Goal: Transaction & Acquisition: Purchase product/service

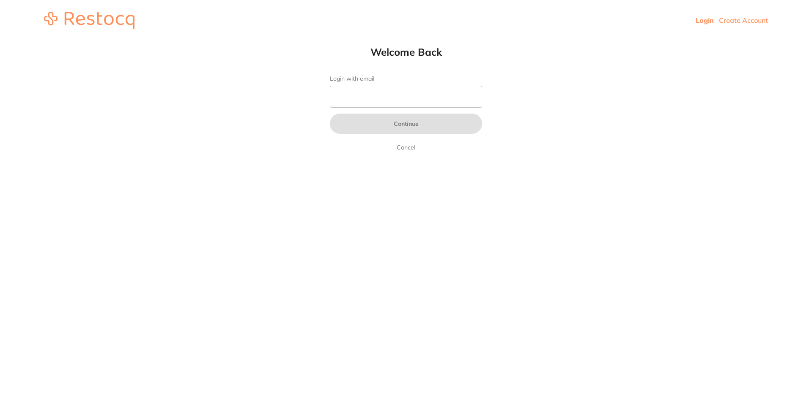
click at [391, 84] on form "Login with email Continue Cancel" at bounding box center [406, 113] width 152 height 77
drag, startPoint x: 394, startPoint y: 98, endPoint x: 397, endPoint y: 105, distance: 7.9
click at [394, 98] on input "Login with email" at bounding box center [406, 97] width 152 height 22
type input "[EMAIL_ADDRESS][DOMAIN_NAME]"
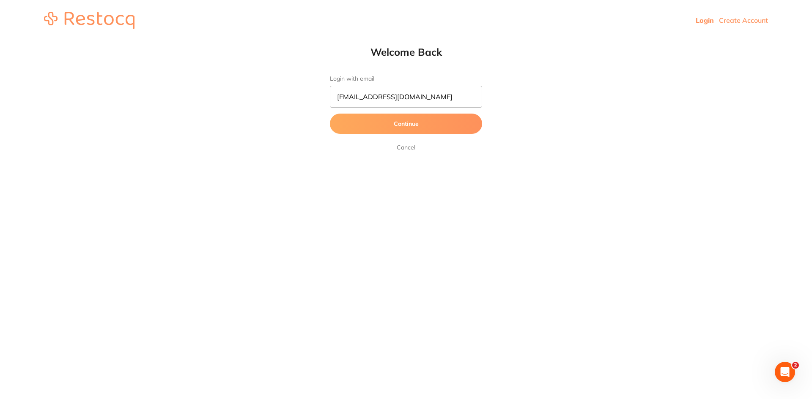
click at [398, 126] on button "Continue" at bounding box center [406, 124] width 152 height 20
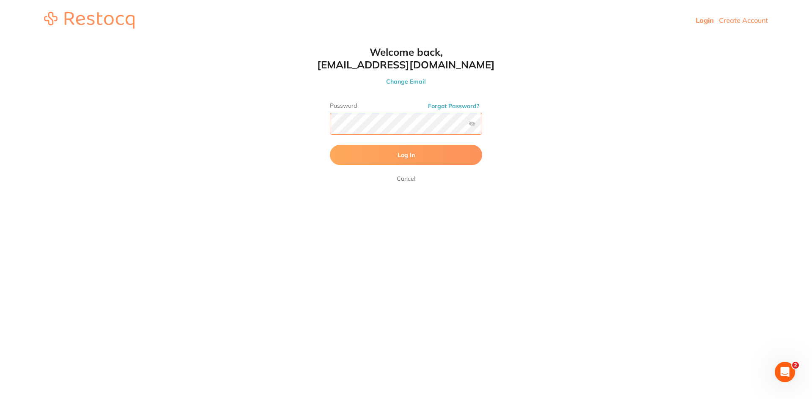
click at [330, 145] on button "Log In" at bounding box center [406, 155] width 152 height 20
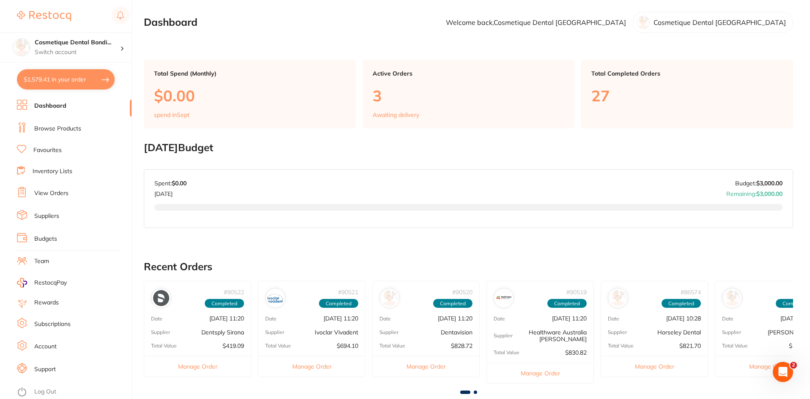
click at [91, 86] on button "$1,579.41 in your order" at bounding box center [66, 79] width 98 height 20
checkbox input "true"
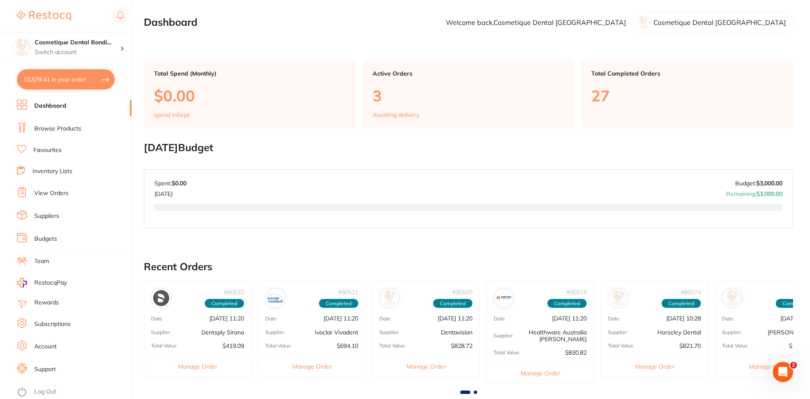
checkbox input "true"
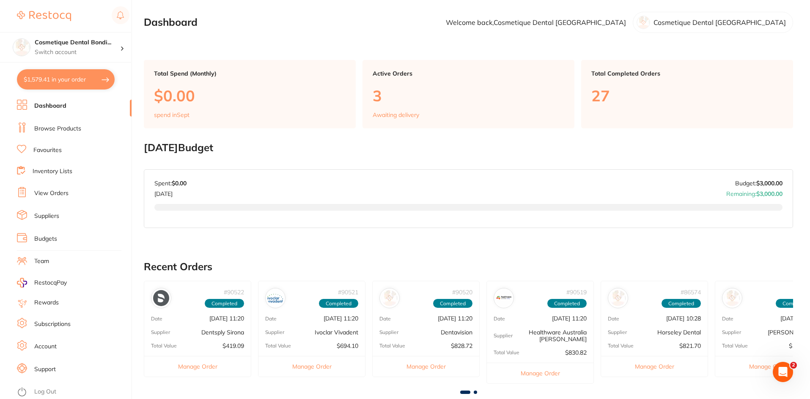
checkbox input "true"
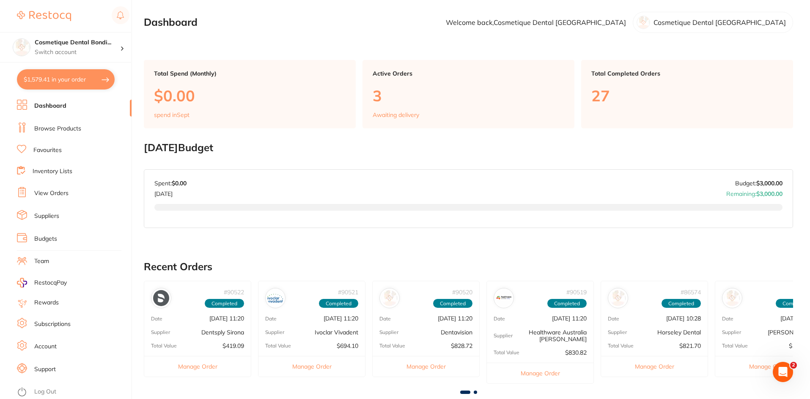
checkbox input "true"
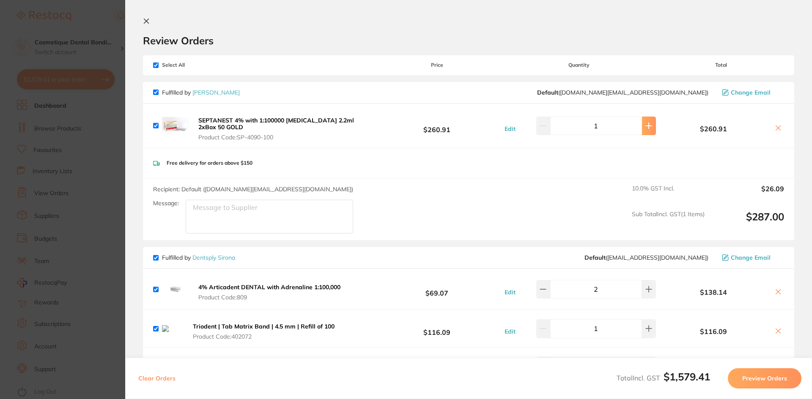
click at [642, 126] on button at bounding box center [649, 126] width 14 height 19
type input "2"
drag, startPoint x: 149, startPoint y: 20, endPoint x: 152, endPoint y: 24, distance: 4.8
click at [150, 19] on button at bounding box center [148, 22] width 10 height 8
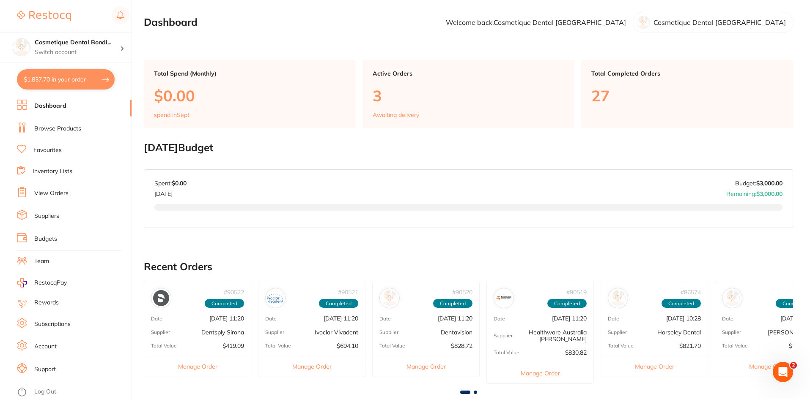
click at [57, 127] on link "Browse Products" at bounding box center [57, 129] width 47 height 8
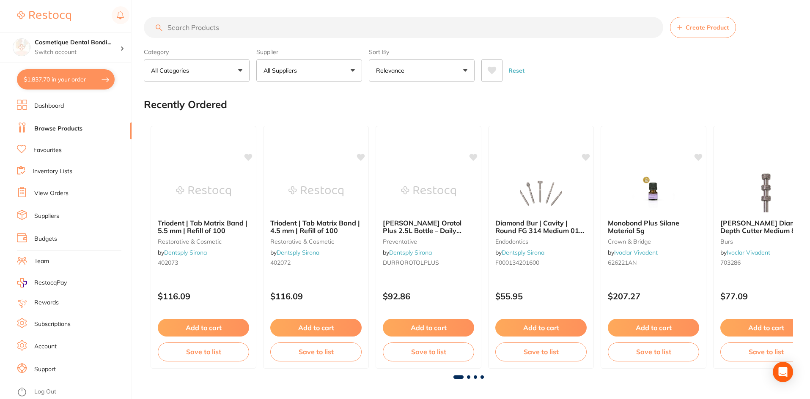
click at [253, 29] on input "search" at bounding box center [403, 27] width 519 height 21
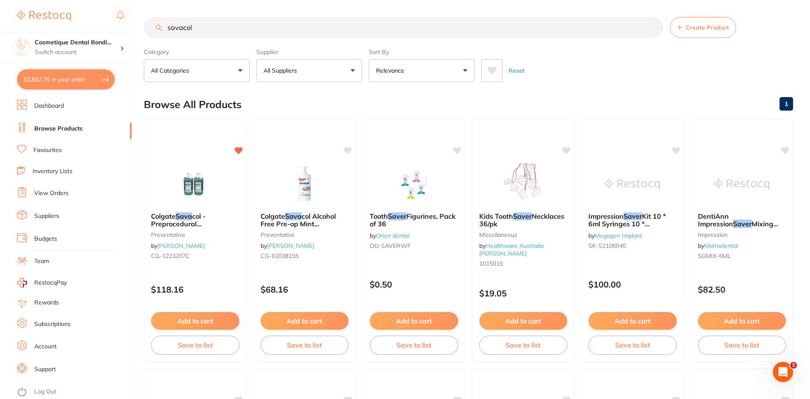
type input "savacol"
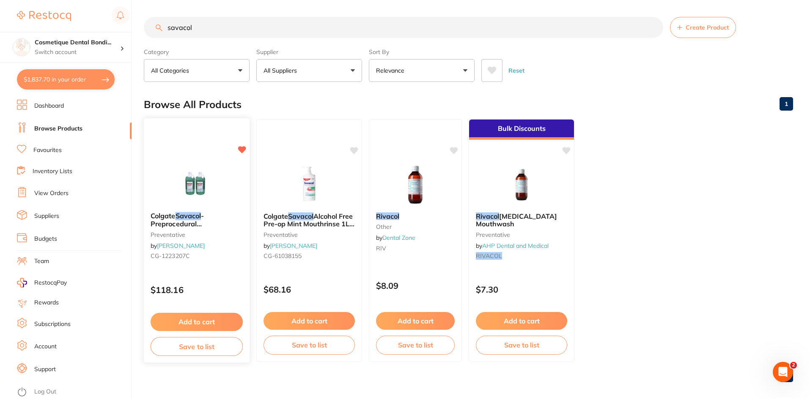
click at [182, 178] on img at bounding box center [196, 184] width 55 height 43
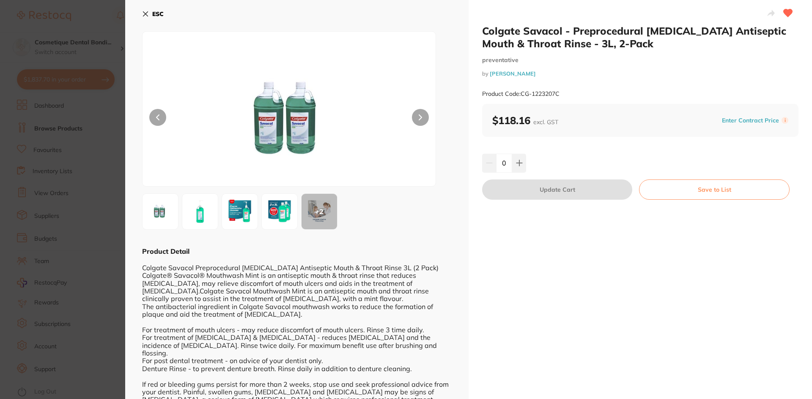
click at [212, 219] on img at bounding box center [200, 212] width 30 height 30
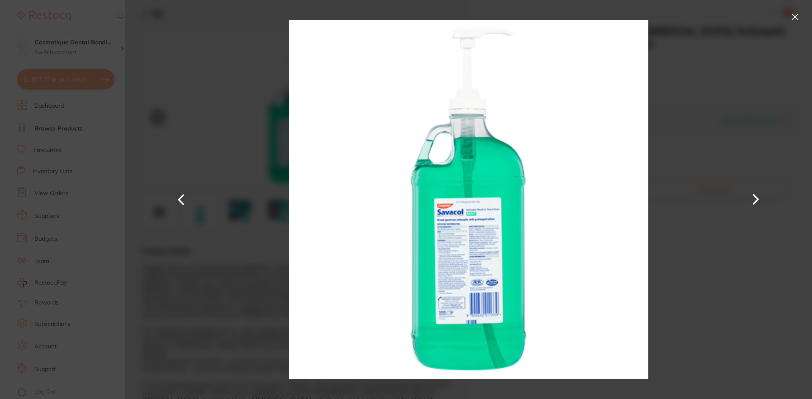
click at [796, 16] on button at bounding box center [795, 17] width 14 height 14
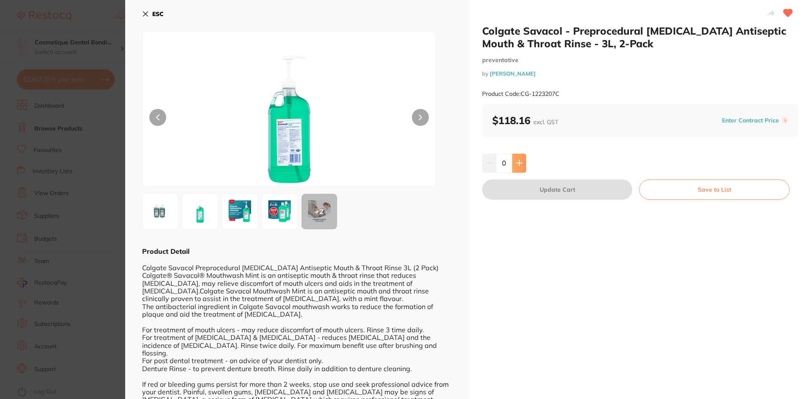
click at [519, 164] on icon at bounding box center [519, 163] width 7 height 7
type input "1"
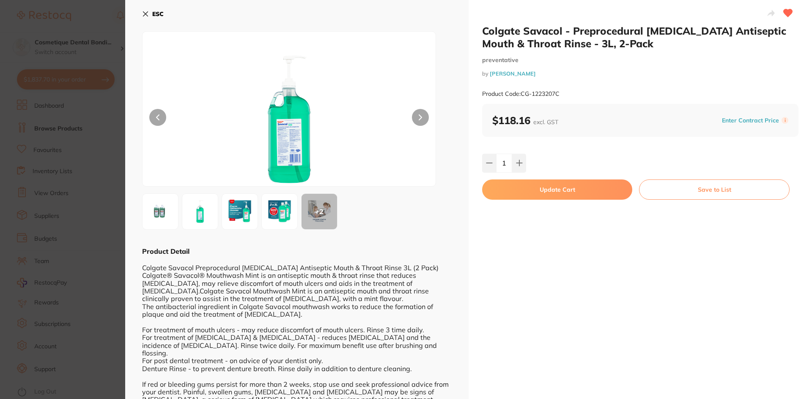
click at [556, 193] on button "Update Cart" at bounding box center [557, 190] width 150 height 20
checkbox input "false"
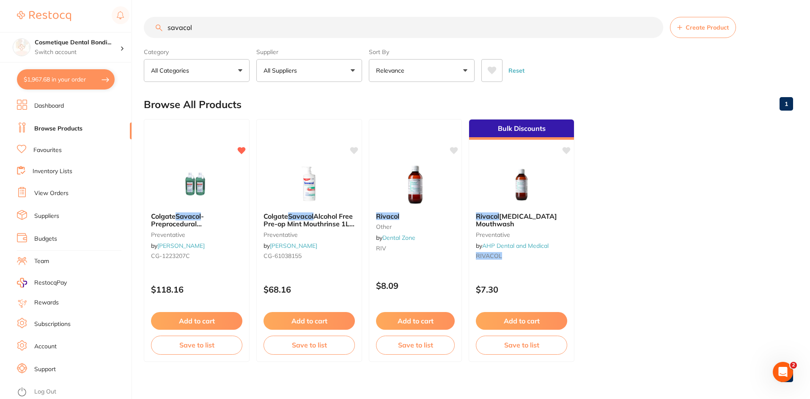
drag, startPoint x: 64, startPoint y: 80, endPoint x: 67, endPoint y: 94, distance: 13.8
click at [64, 80] on button "$1,967.68 in your order" at bounding box center [66, 79] width 98 height 20
checkbox input "true"
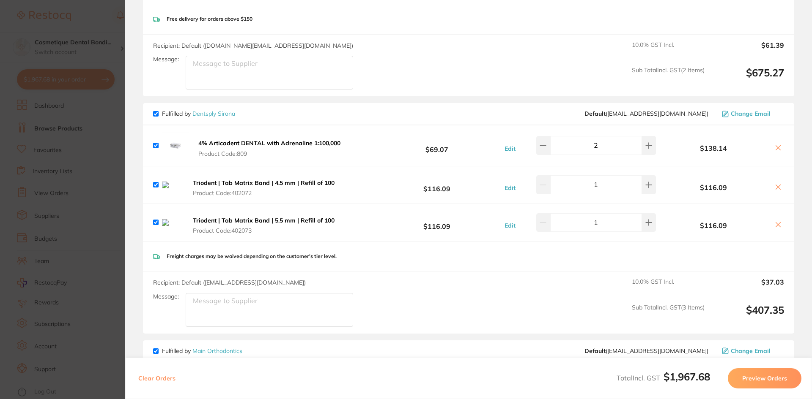
scroll to position [211, 0]
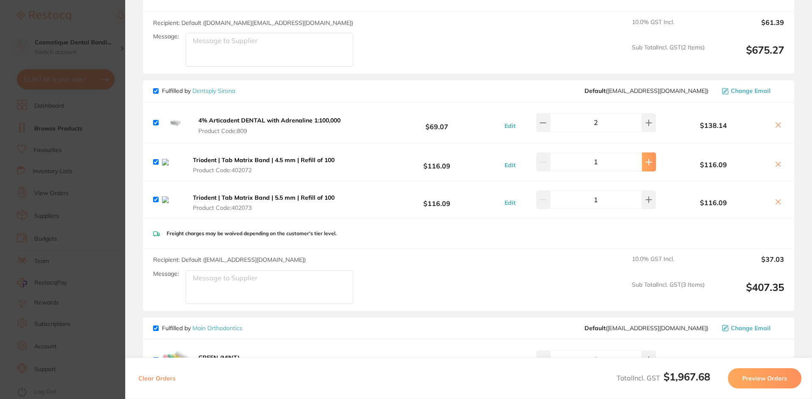
click at [646, 163] on icon at bounding box center [648, 161] width 5 height 5
type input "2"
click at [645, 203] on icon at bounding box center [648, 200] width 7 height 7
type input "2"
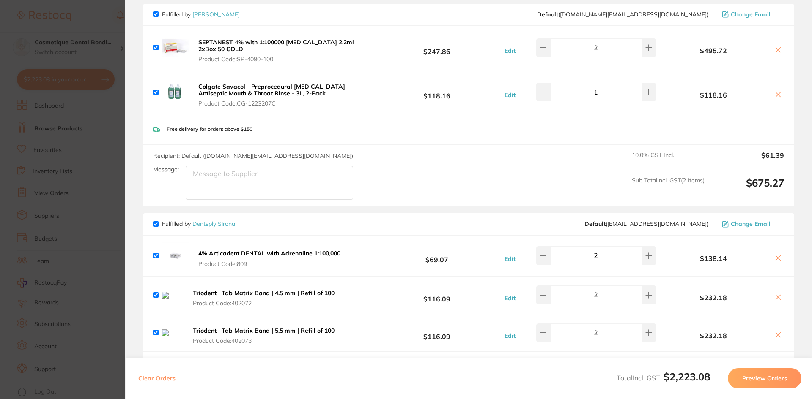
scroll to position [0, 0]
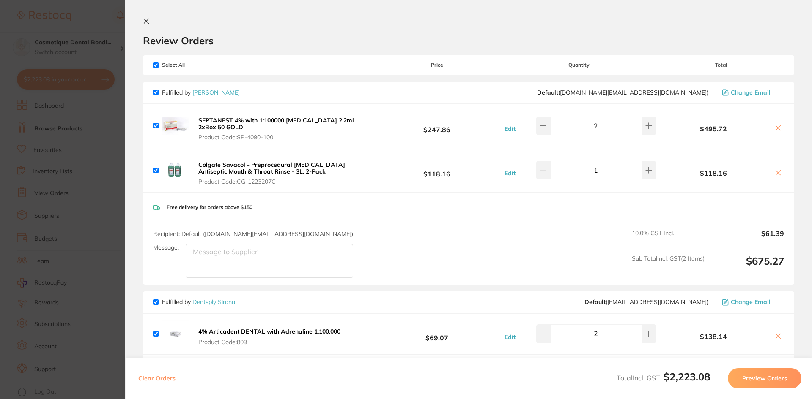
click at [149, 22] on icon at bounding box center [146, 21] width 7 height 7
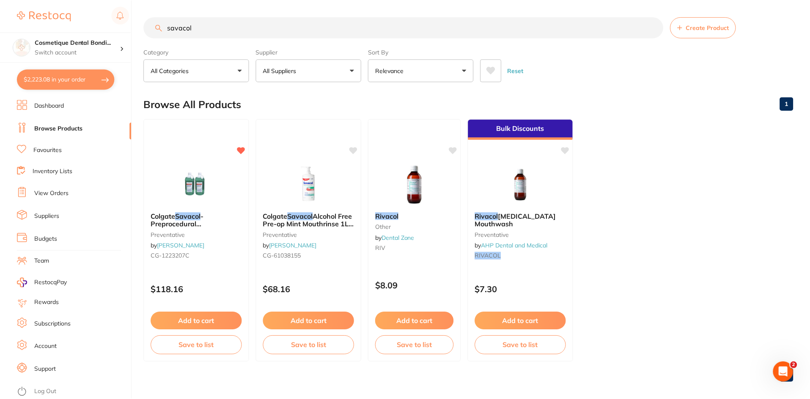
scroll to position [0, 0]
click at [290, 68] on p "All Suppliers" at bounding box center [281, 70] width 37 height 8
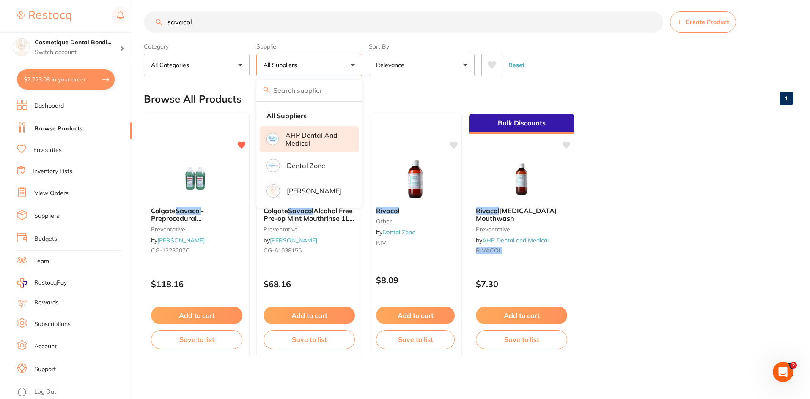
scroll to position [7, 0]
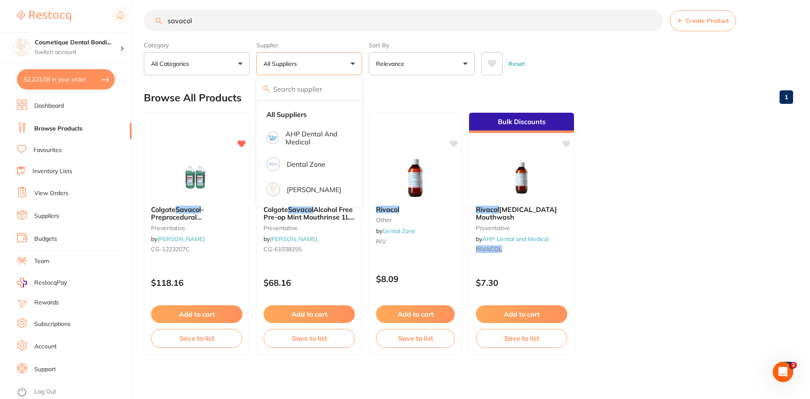
drag, startPoint x: 239, startPoint y: 18, endPoint x: 99, endPoint y: 5, distance: 140.1
click at [121, 6] on div "$2,223.08 Cosmetique Dental Bondi... Switch account Cosmetique Dental [GEOGRAPH…" at bounding box center [405, 192] width 810 height 399
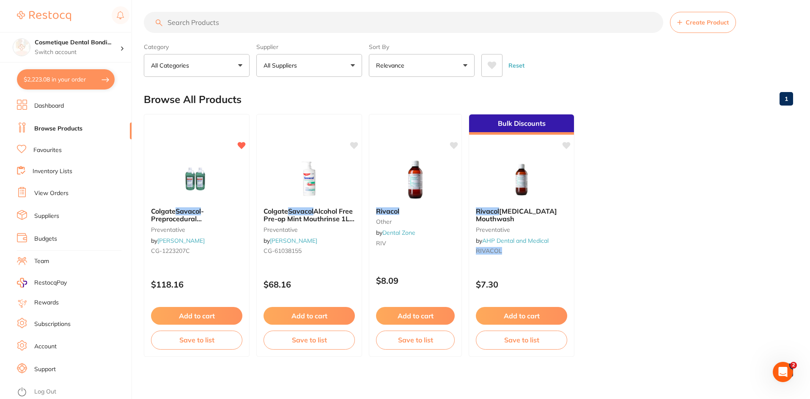
click at [316, 69] on button "All Suppliers" at bounding box center [309, 65] width 106 height 23
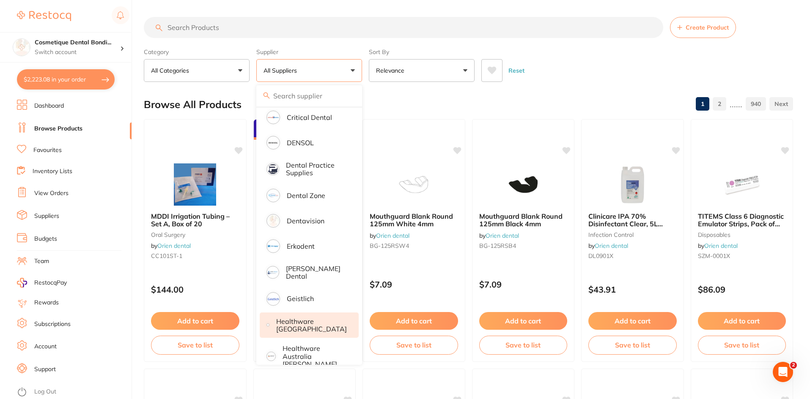
scroll to position [211, 0]
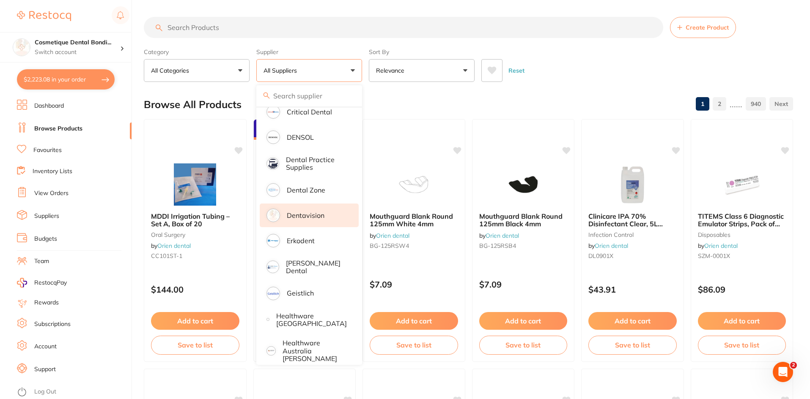
click at [318, 217] on p "Dentavision" at bounding box center [306, 216] width 38 height 8
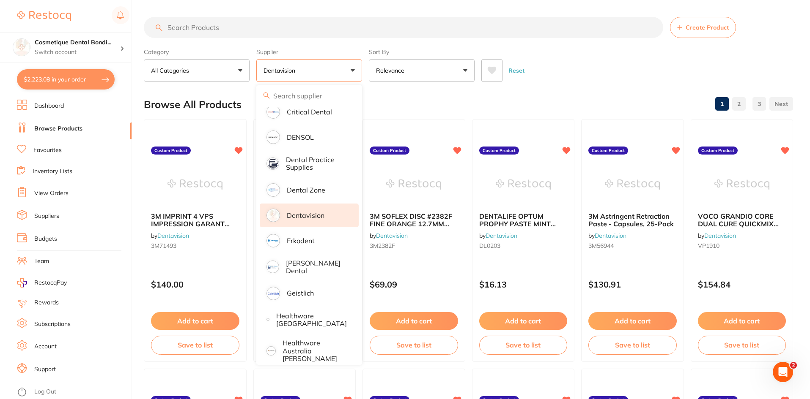
click at [208, 27] on input "search" at bounding box center [403, 27] width 519 height 21
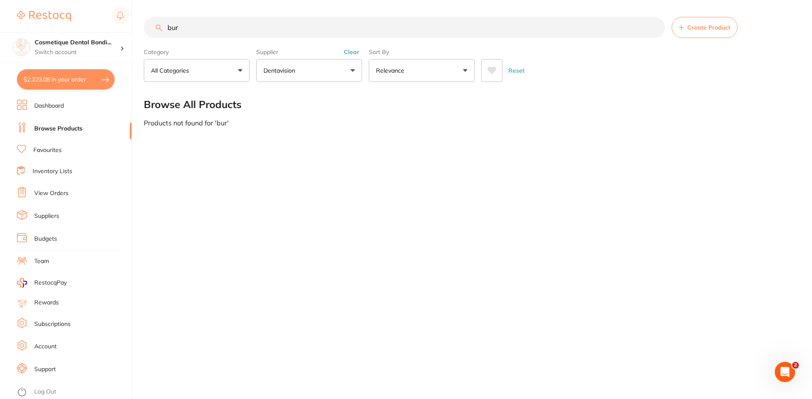
scroll to position [161, 0]
click at [182, 32] on input "bur" at bounding box center [404, 27] width 521 height 21
type input "b"
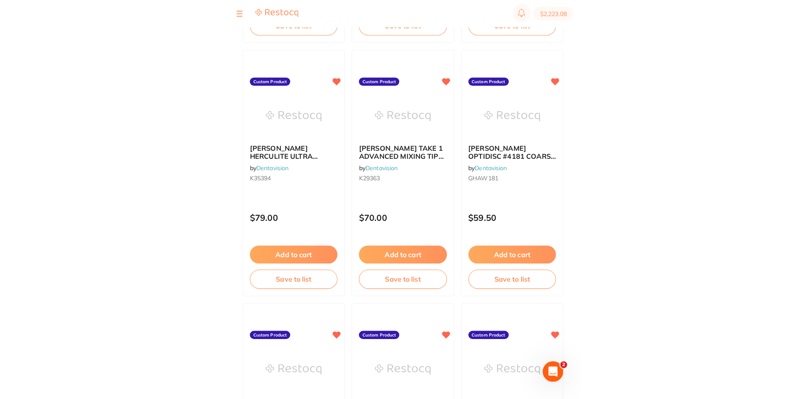
scroll to position [211, 0]
